Goal: Task Accomplishment & Management: Use online tool/utility

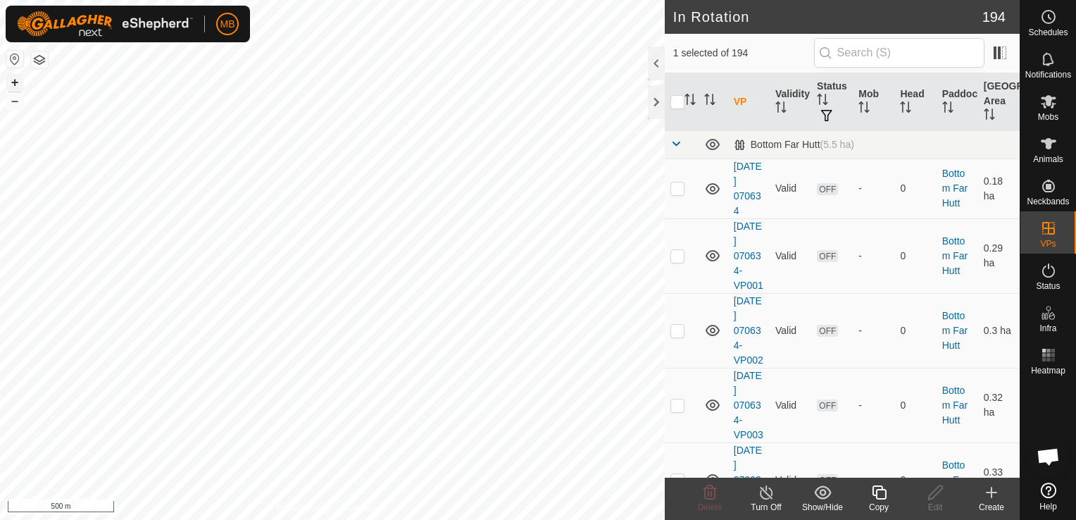
click at [11, 83] on button "+" at bounding box center [14, 82] width 17 height 17
drag, startPoint x: 11, startPoint y: 83, endPoint x: 18, endPoint y: 86, distance: 8.2
click at [11, 83] on button "+" at bounding box center [14, 82] width 17 height 17
click at [875, 496] on icon at bounding box center [879, 492] width 18 height 17
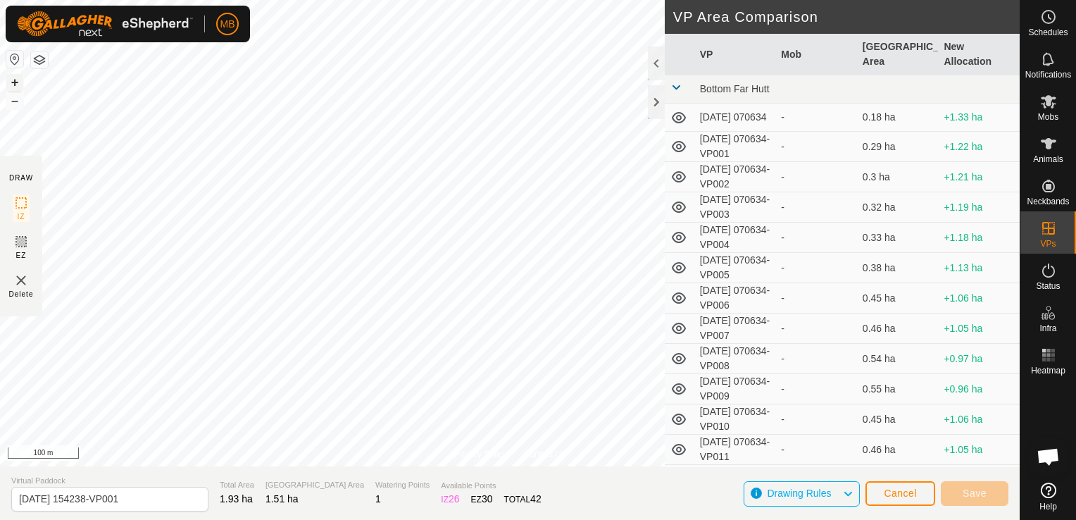
click at [13, 82] on button "+" at bounding box center [14, 82] width 17 height 17
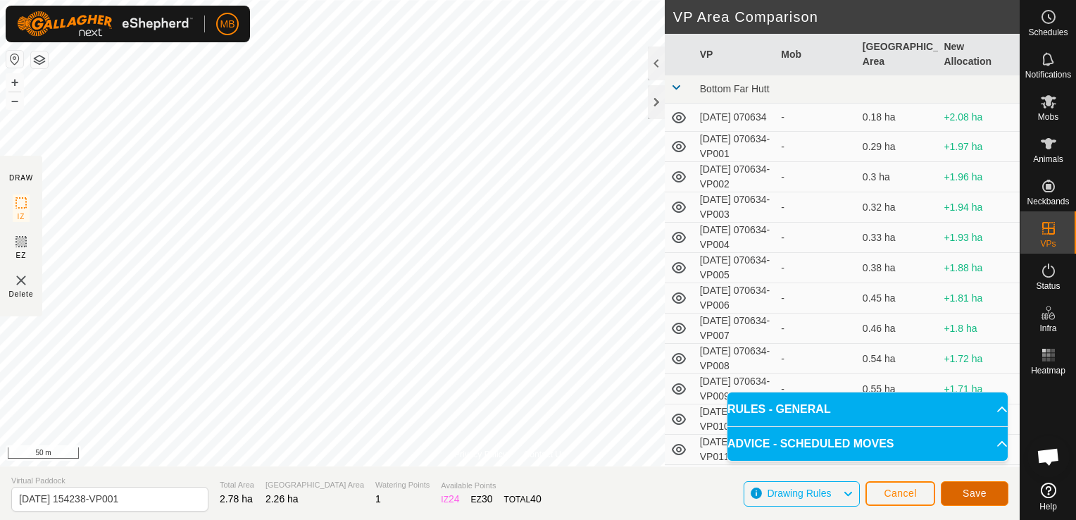
click at [965, 494] on span "Save" at bounding box center [974, 492] width 24 height 11
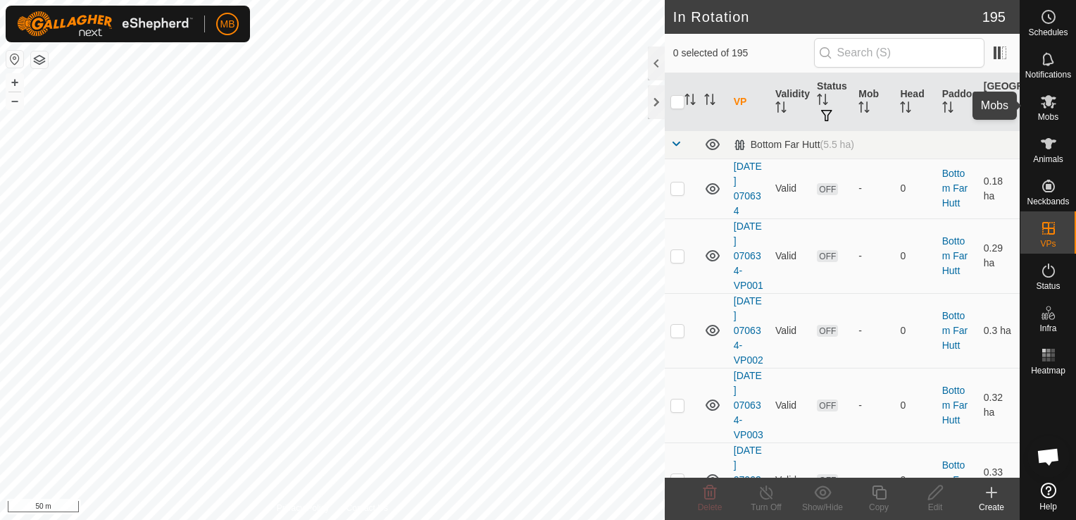
click at [1050, 114] on span "Mobs" at bounding box center [1048, 117] width 20 height 8
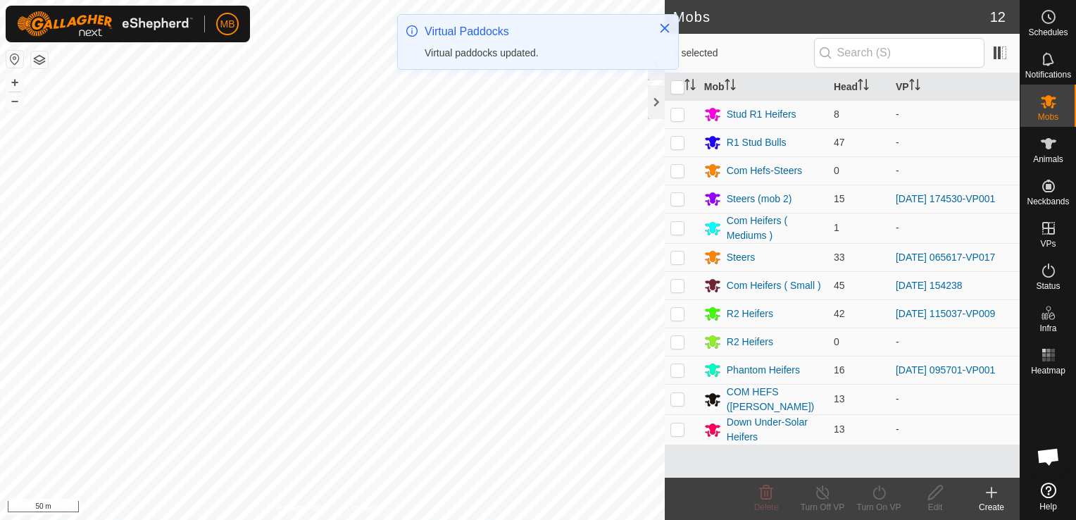
click at [673, 289] on p-checkbox at bounding box center [677, 285] width 14 height 11
checkbox input "true"
click at [870, 502] on div "Turn On VP" at bounding box center [879, 507] width 56 height 13
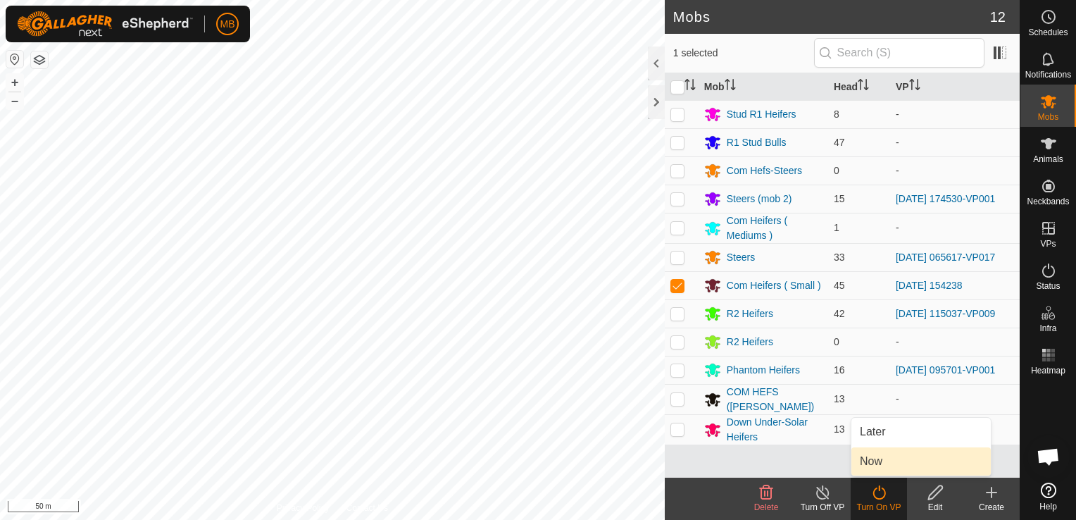
click at [877, 468] on link "Now" at bounding box center [920, 461] width 139 height 28
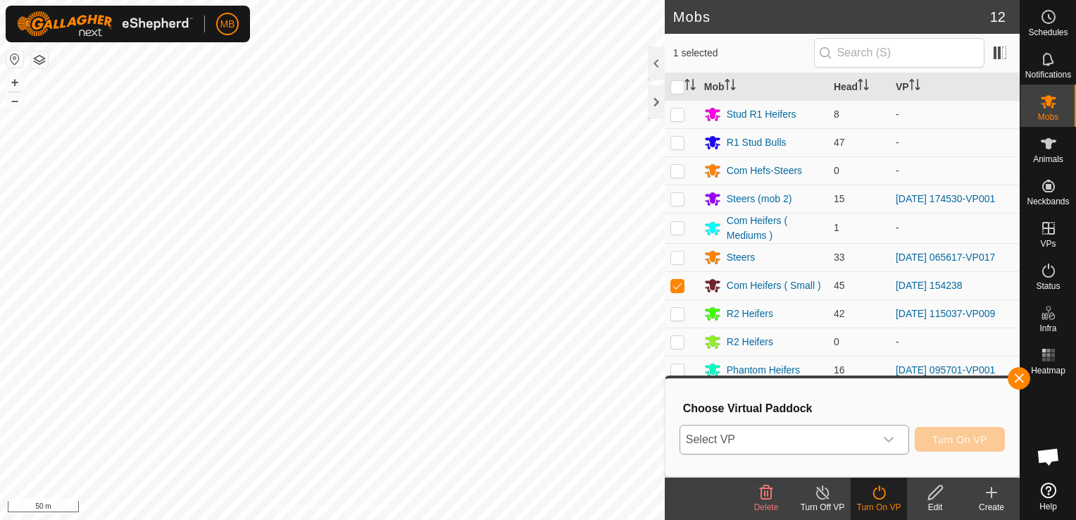
click at [882, 444] on div "dropdown trigger" at bounding box center [888, 439] width 28 height 28
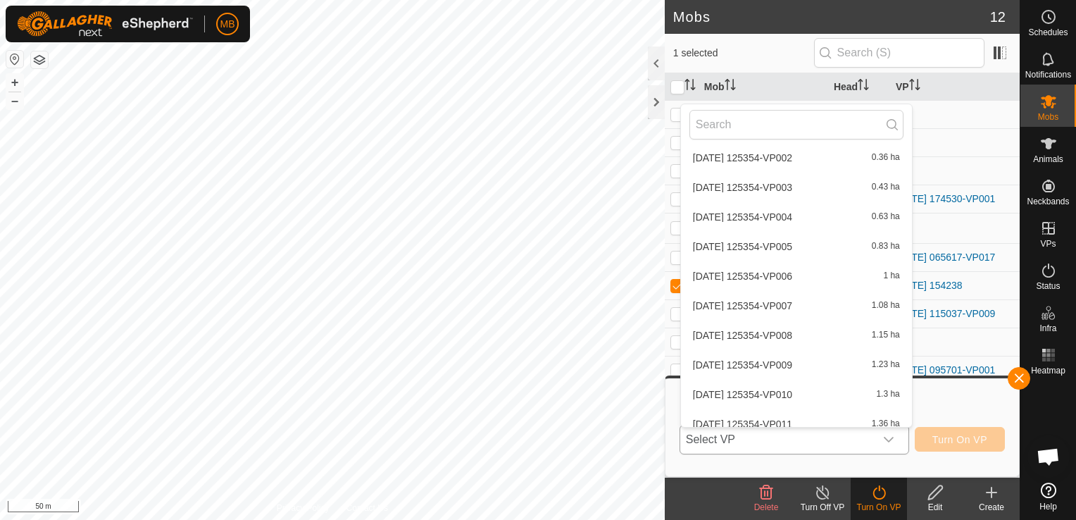
scroll to position [3297, 0]
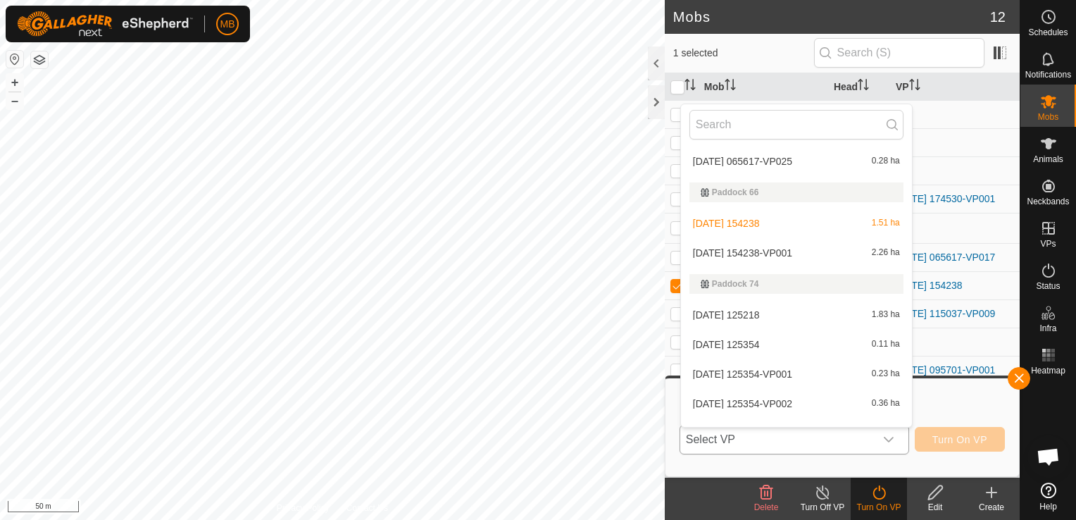
click at [848, 258] on li "[DATE] 154238-VP001 2.26 ha" at bounding box center [796, 253] width 231 height 28
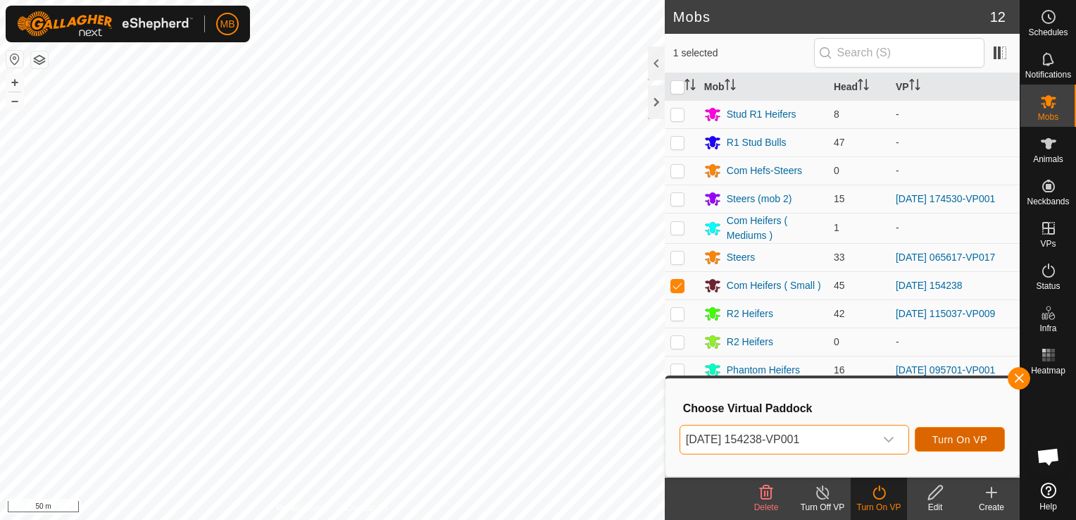
click at [943, 441] on span "Turn On VP" at bounding box center [959, 439] width 55 height 11
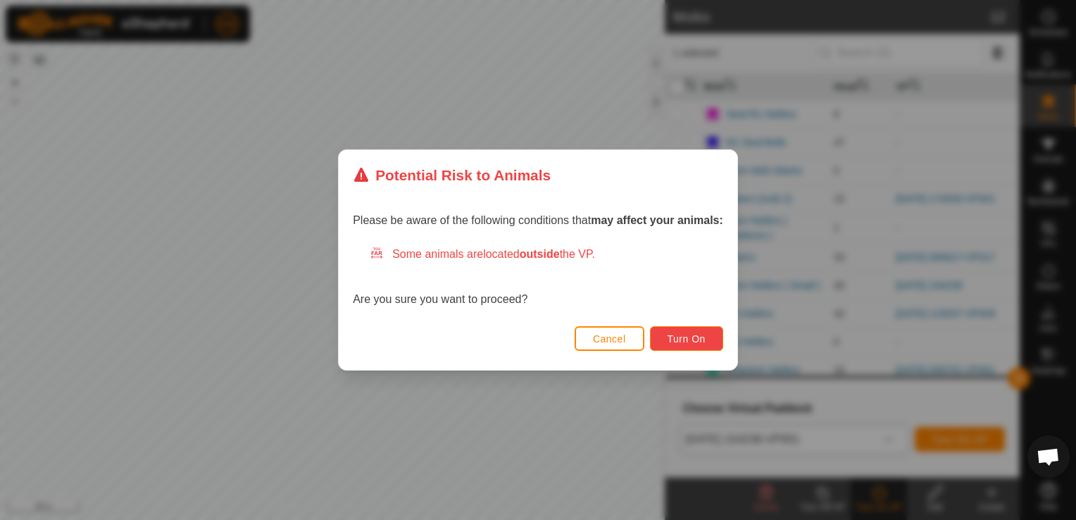
click at [701, 335] on span "Turn On" at bounding box center [686, 338] width 38 height 11
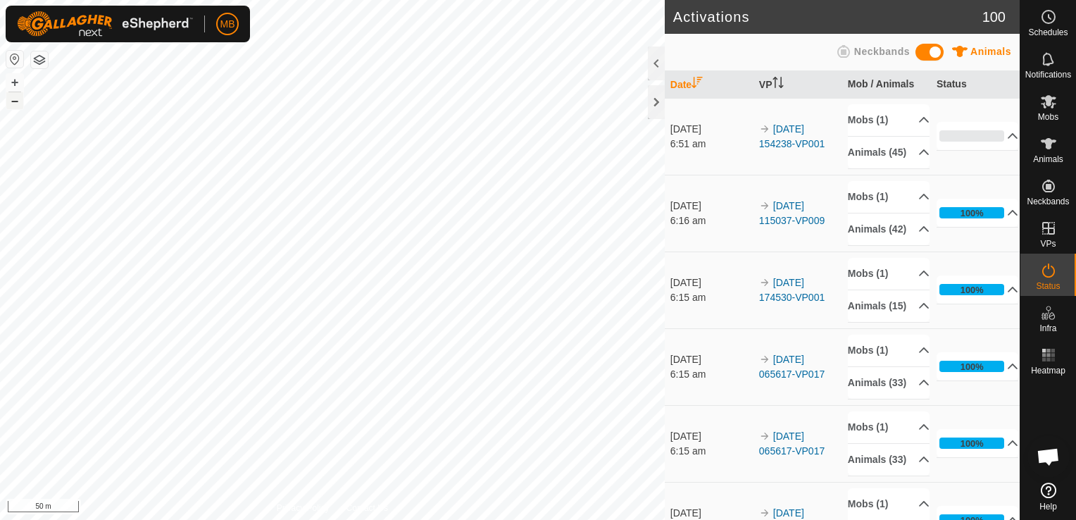
click at [17, 101] on button "–" at bounding box center [14, 100] width 17 height 17
click at [9, 106] on button "–" at bounding box center [14, 100] width 17 height 17
